Goal: Transaction & Acquisition: Purchase product/service

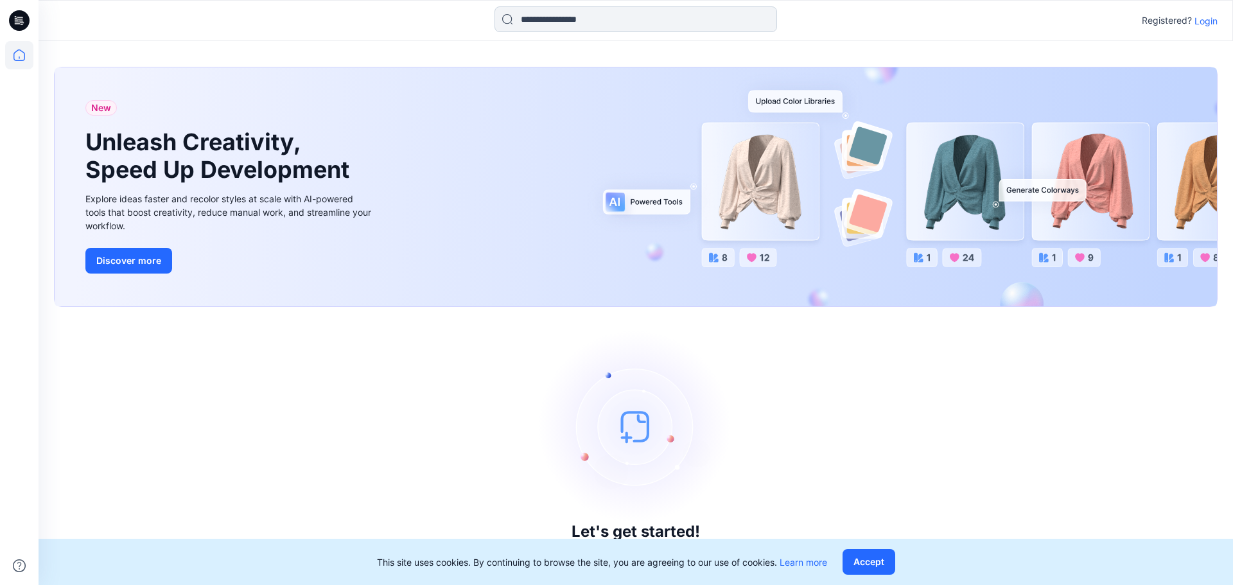
click at [614, 20] on input at bounding box center [635, 19] width 282 height 26
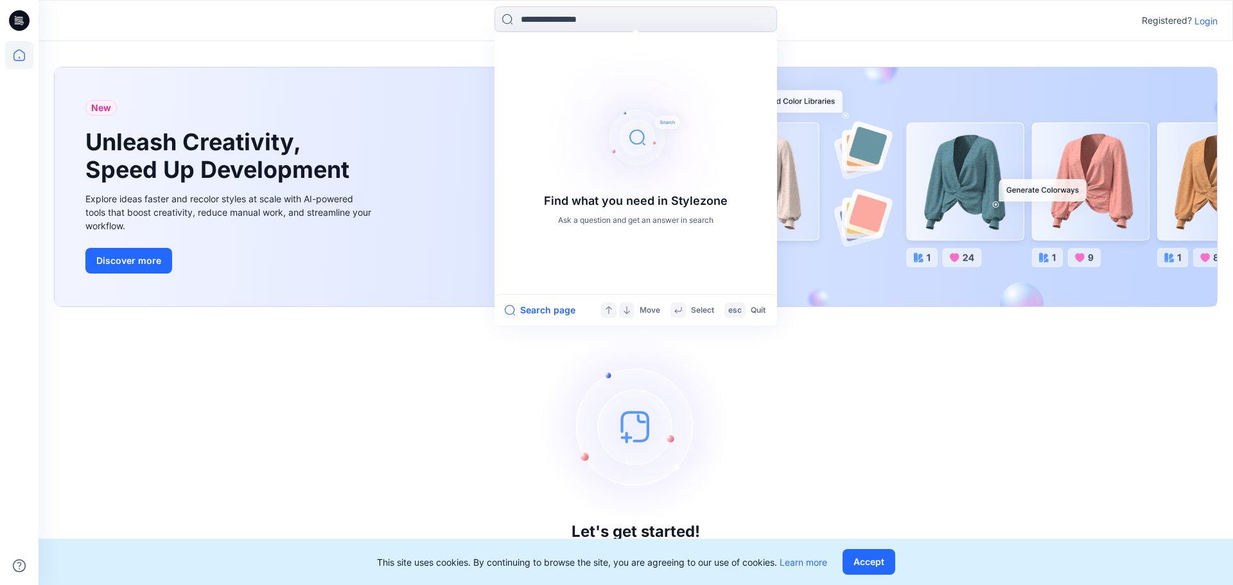
click at [1057, 48] on div "New Unleash Creativity, Speed Up Development Explore ideas faster and recolor s…" at bounding box center [636, 313] width 1194 height 544
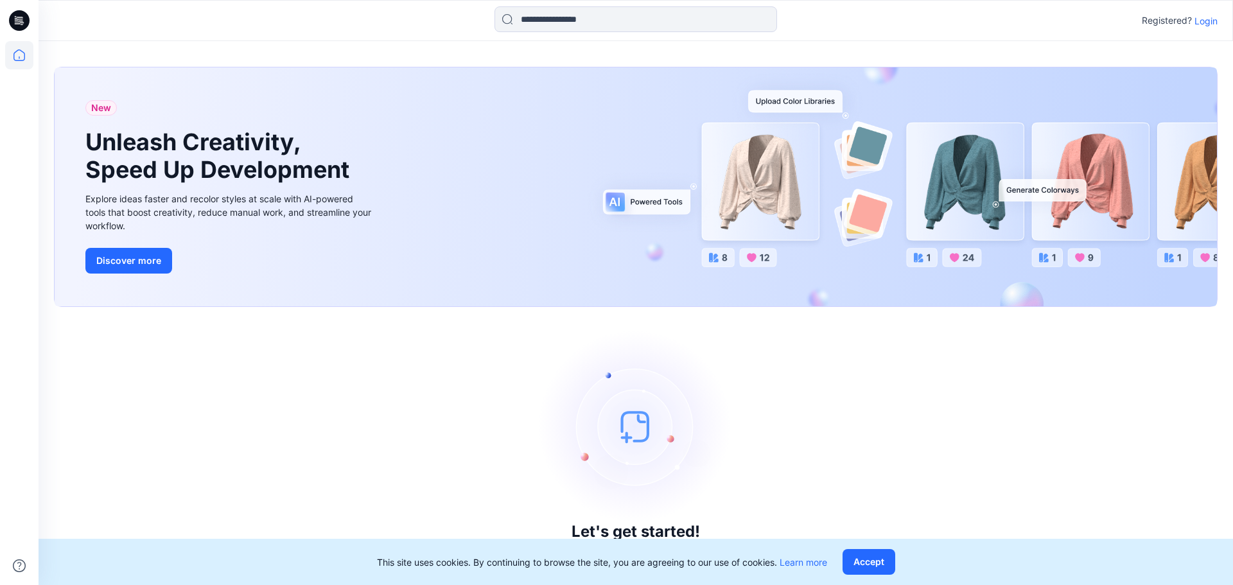
click at [1218, 21] on div "Registered? Login" at bounding box center [635, 20] width 1193 height 28
click at [1211, 24] on p "Login" at bounding box center [1205, 20] width 23 height 13
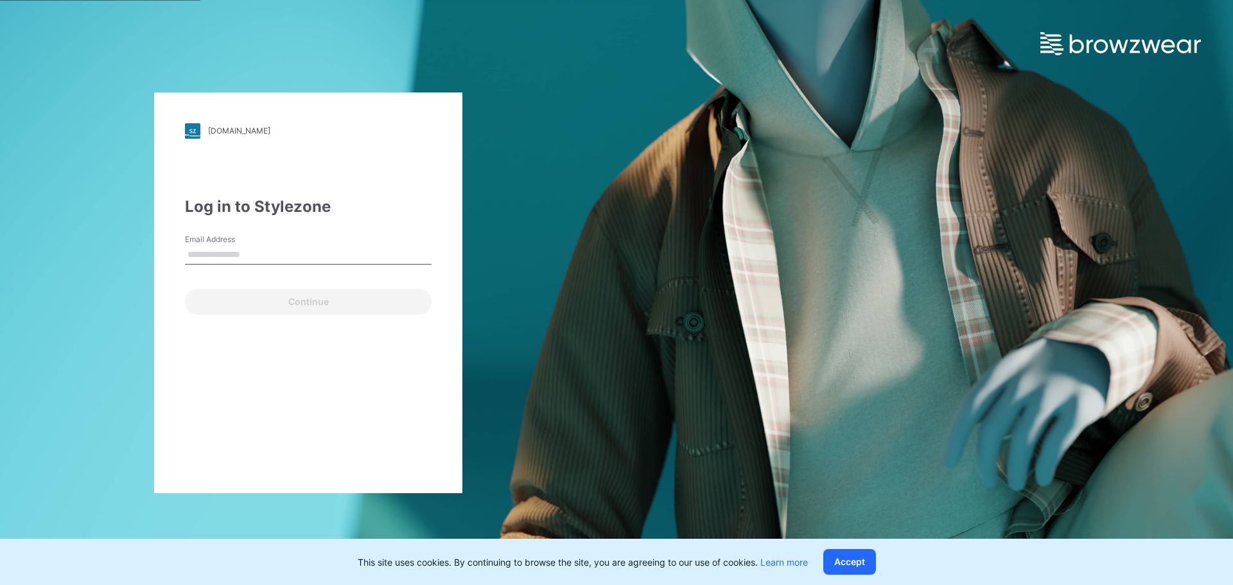
type input "**********"
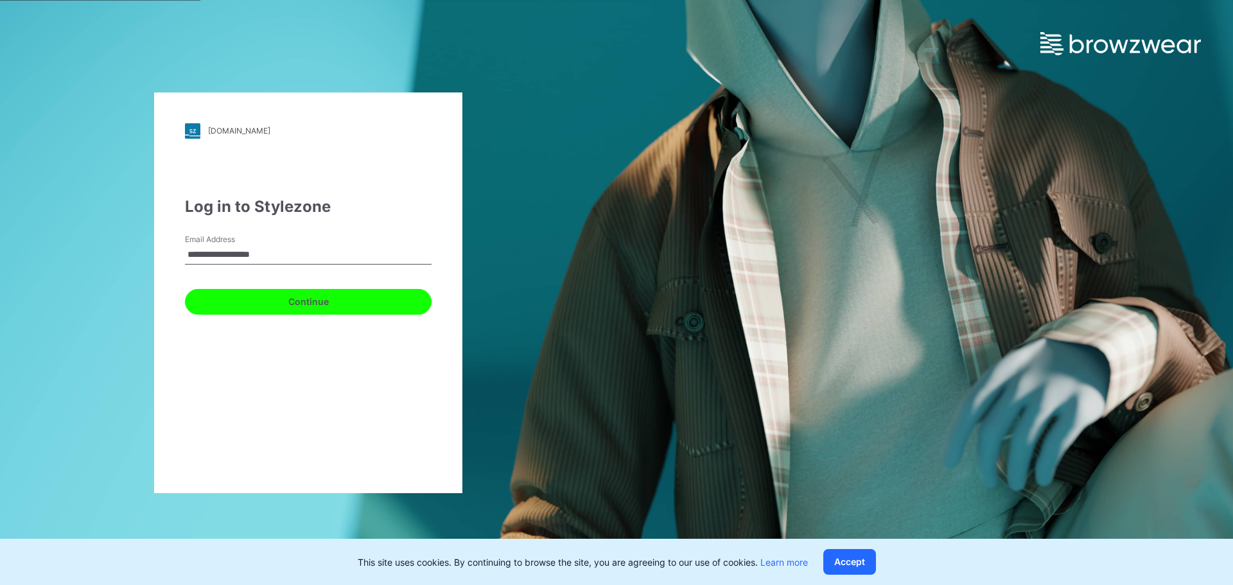
click at [300, 302] on button "Continue" at bounding box center [308, 302] width 247 height 26
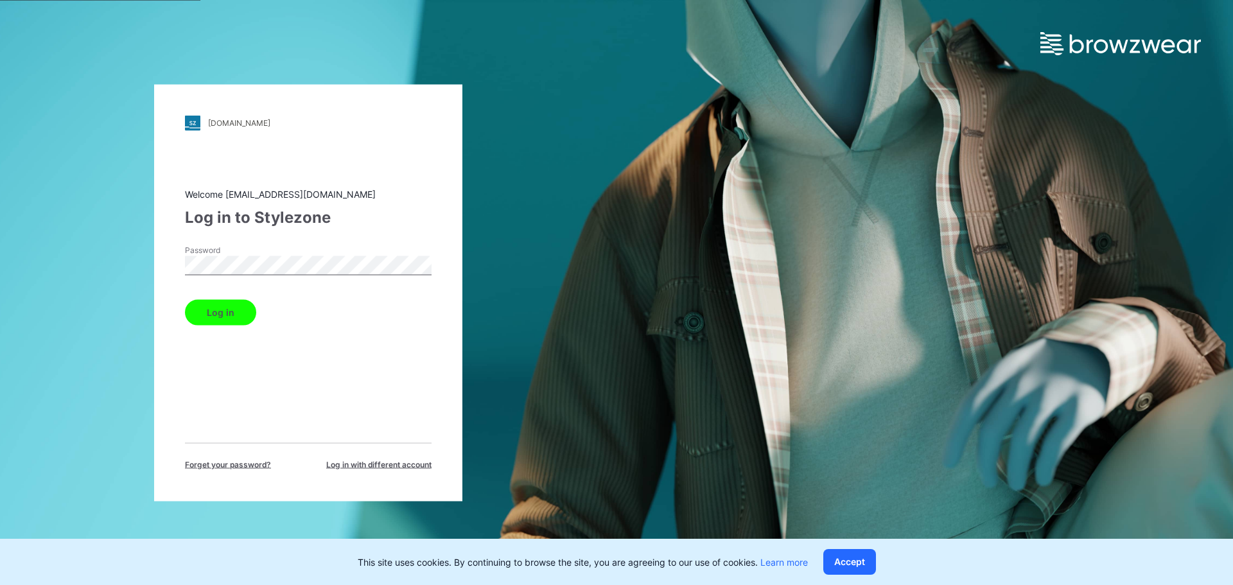
click at [245, 313] on button "Log in" at bounding box center [220, 312] width 71 height 26
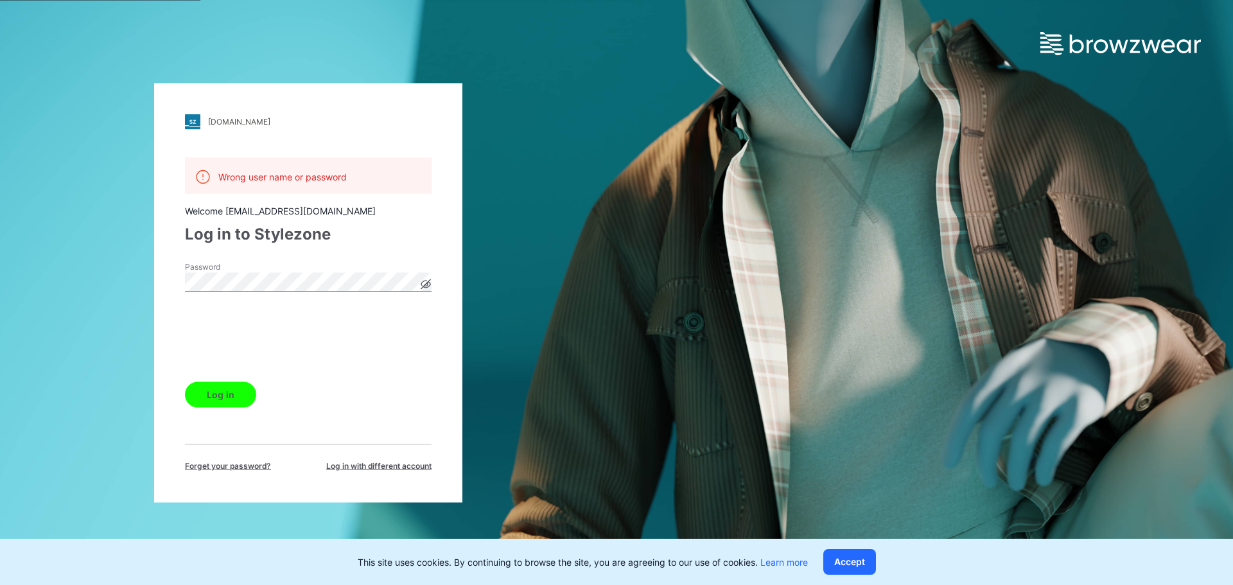
click at [229, 394] on button "Log in" at bounding box center [220, 394] width 71 height 26
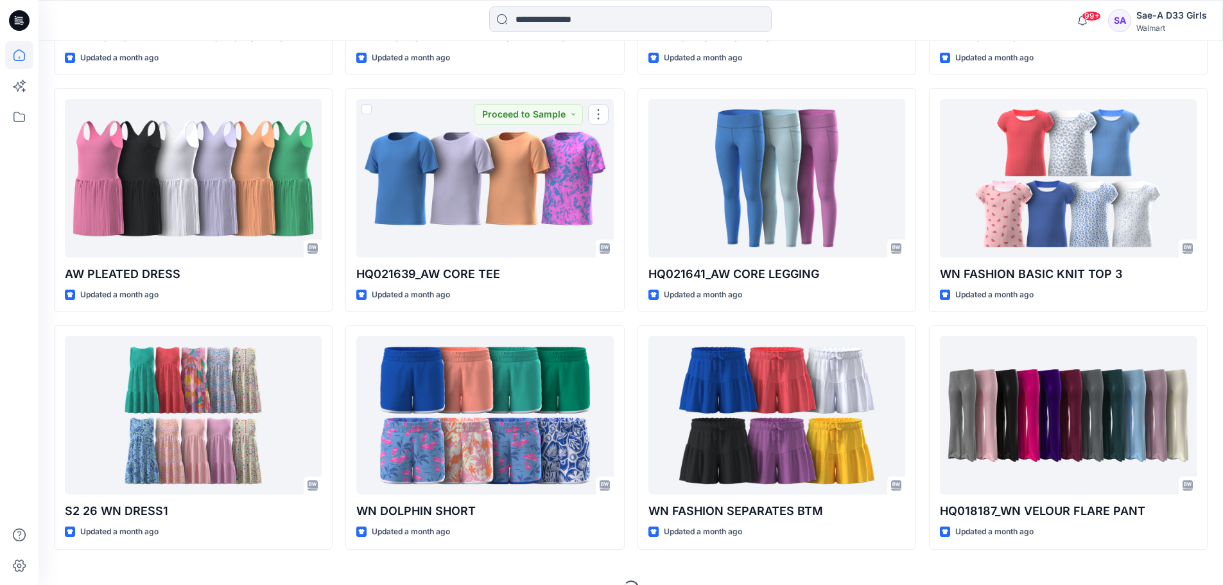
scroll to position [4174, 0]
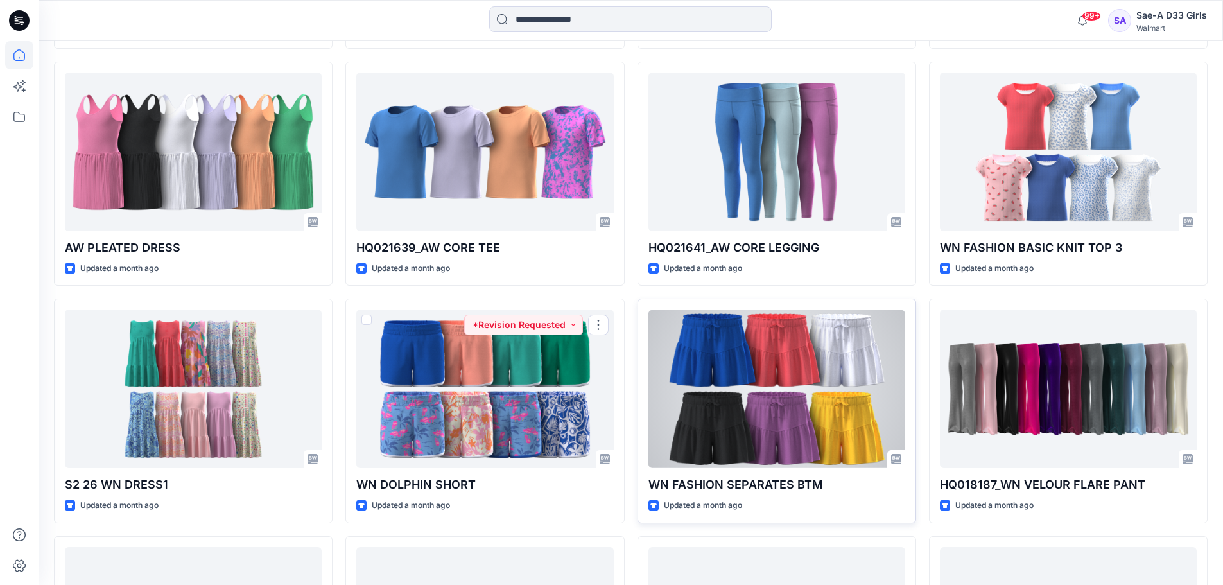
click at [796, 376] on div at bounding box center [776, 388] width 257 height 159
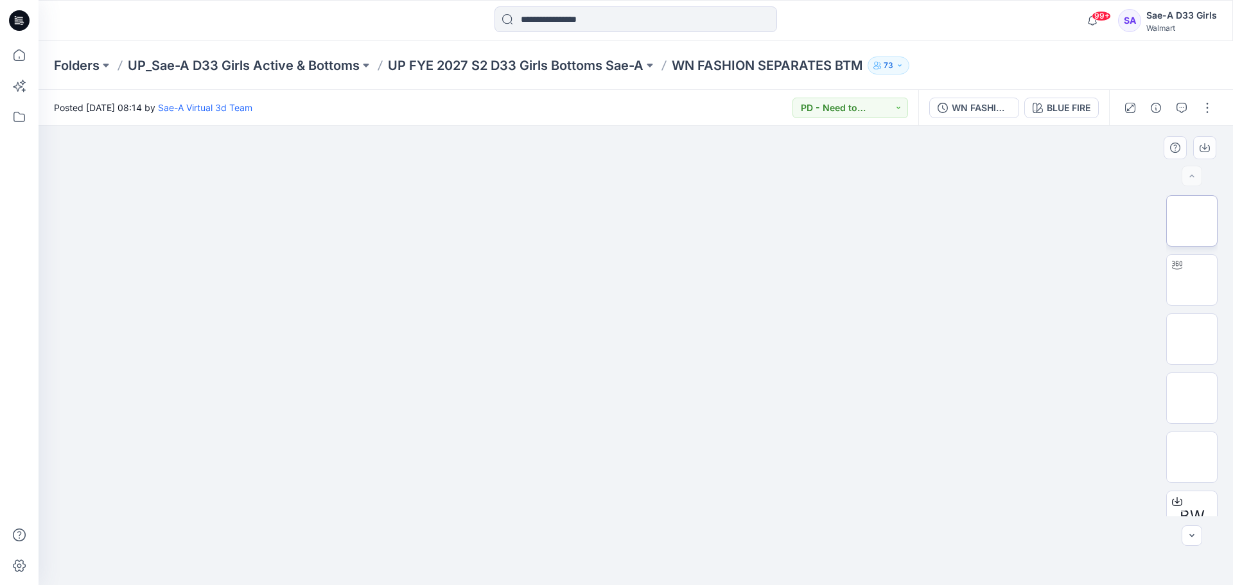
click at [1191, 221] on img at bounding box center [1191, 221] width 0 height 0
click at [1191, 339] on img at bounding box center [1191, 339] width 0 height 0
click at [1167, 110] on div at bounding box center [1168, 108] width 119 height 36
click at [1182, 108] on icon "button" at bounding box center [1181, 108] width 10 height 10
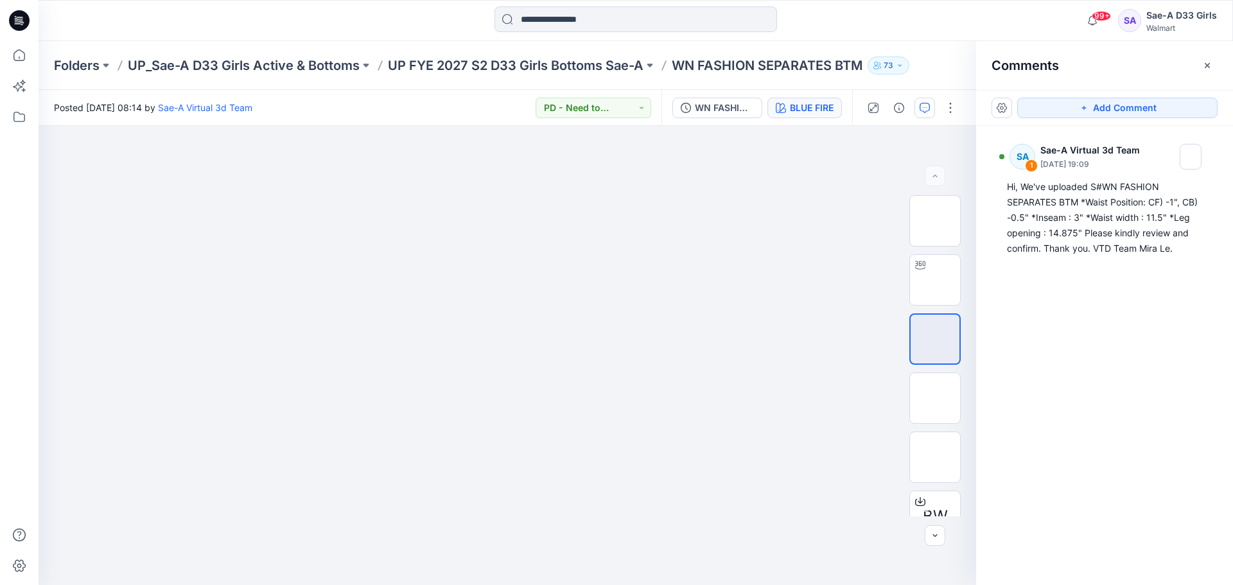
click at [824, 109] on div "BLUE FIRE" at bounding box center [812, 108] width 44 height 14
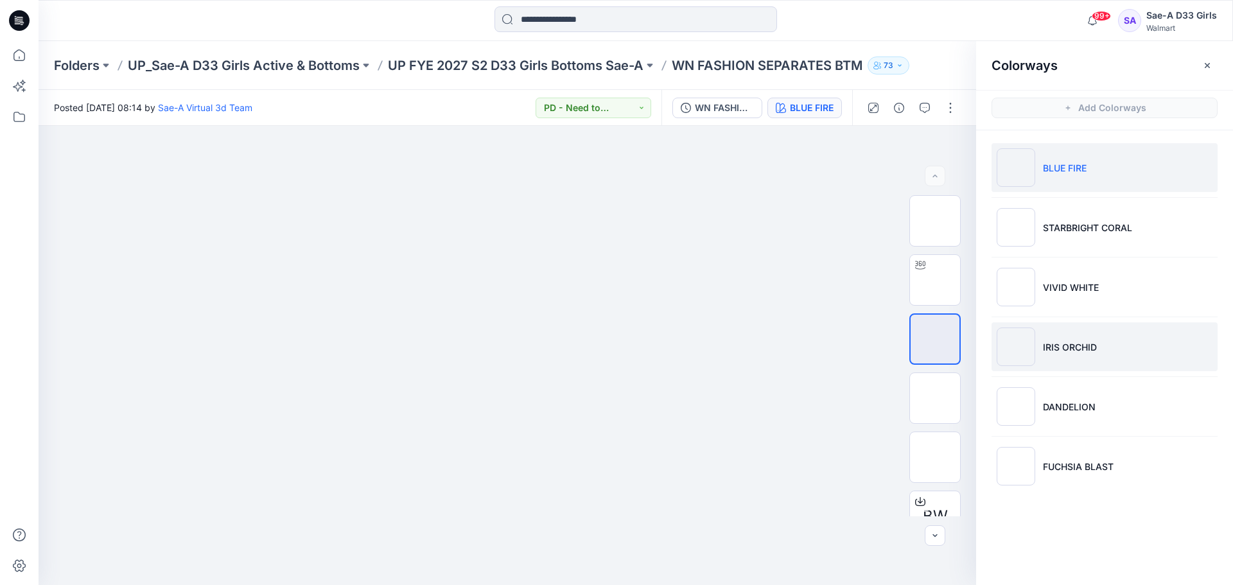
click at [1140, 332] on li "IRIS ORCHID" at bounding box center [1104, 346] width 226 height 49
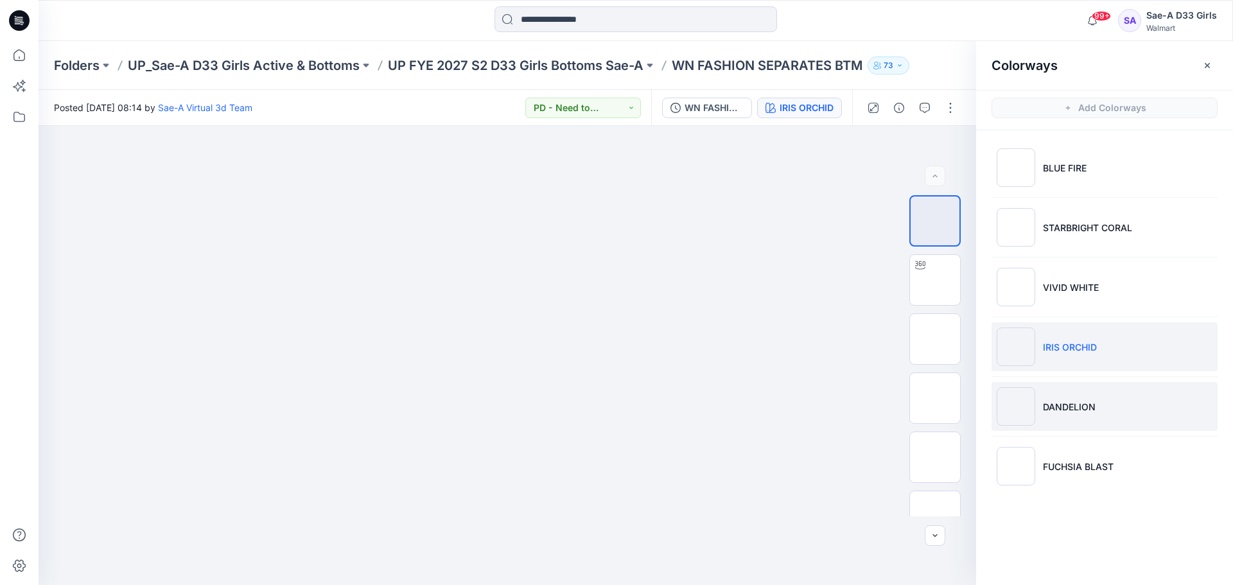
drag, startPoint x: 1112, startPoint y: 397, endPoint x: 1110, endPoint y: 415, distance: 18.8
click at [1111, 398] on li "DANDELION" at bounding box center [1104, 406] width 226 height 49
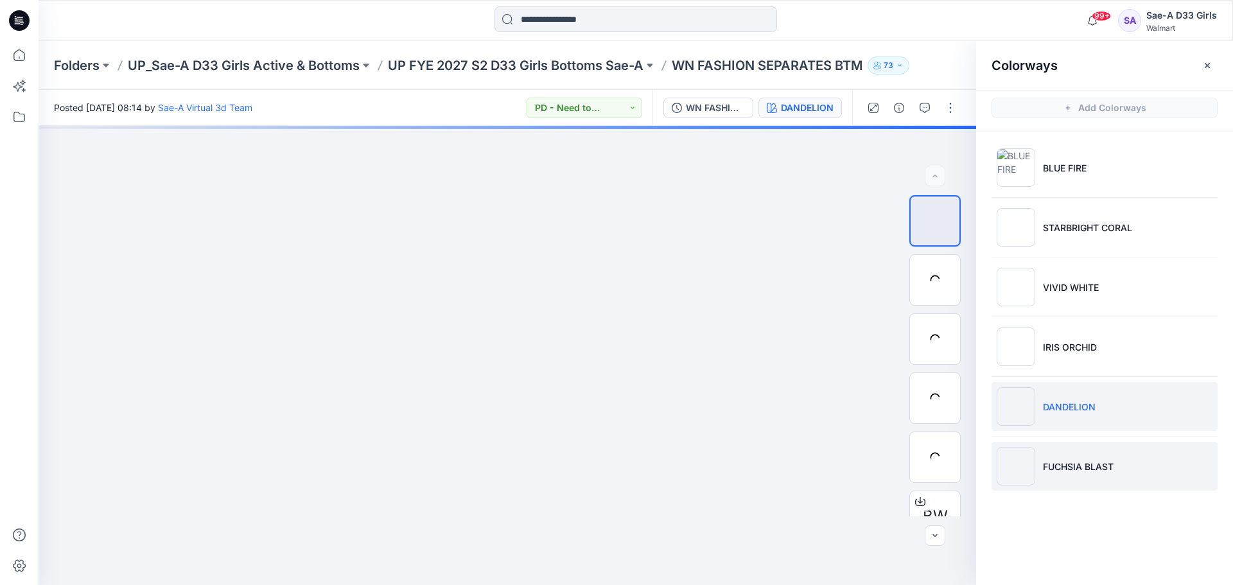
click at [1094, 469] on p "FUCHSIA BLAST" at bounding box center [1078, 466] width 71 height 13
